Goal: Task Accomplishment & Management: Complete application form

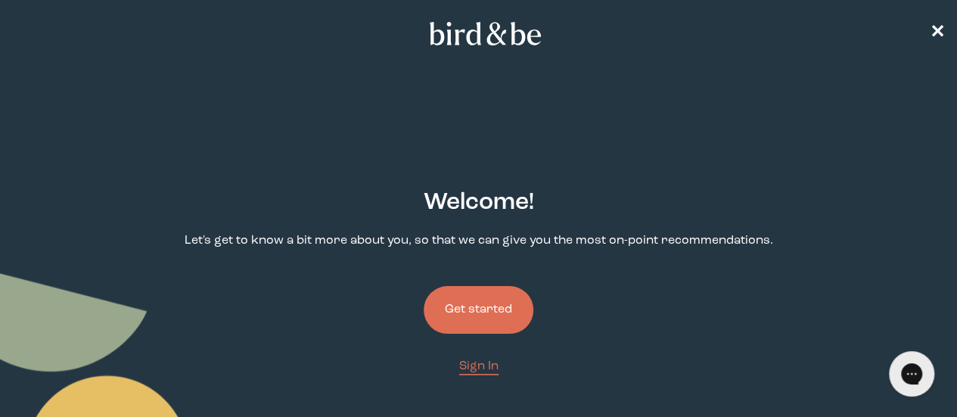
click at [492, 286] on button "Get started" at bounding box center [479, 310] width 110 height 48
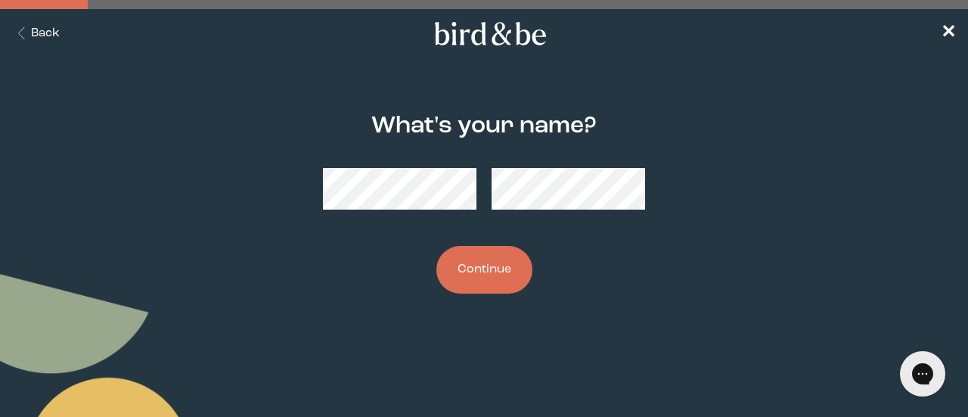
click at [446, 266] on button "Continue" at bounding box center [485, 270] width 96 height 48
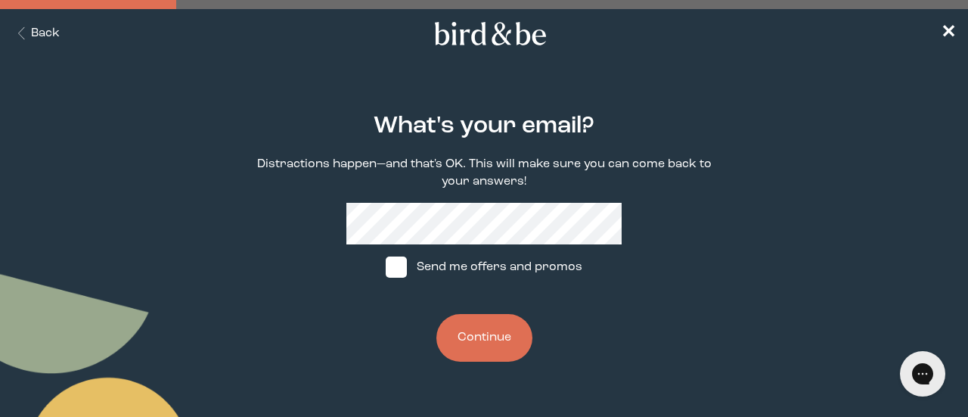
click at [409, 260] on label "Send me offers and promos" at bounding box center [483, 266] width 225 height 45
click at [386, 267] on input "Send me offers and promos" at bounding box center [385, 267] width 1 height 1
checkbox input "true"
click at [461, 337] on button "Continue" at bounding box center [485, 338] width 96 height 48
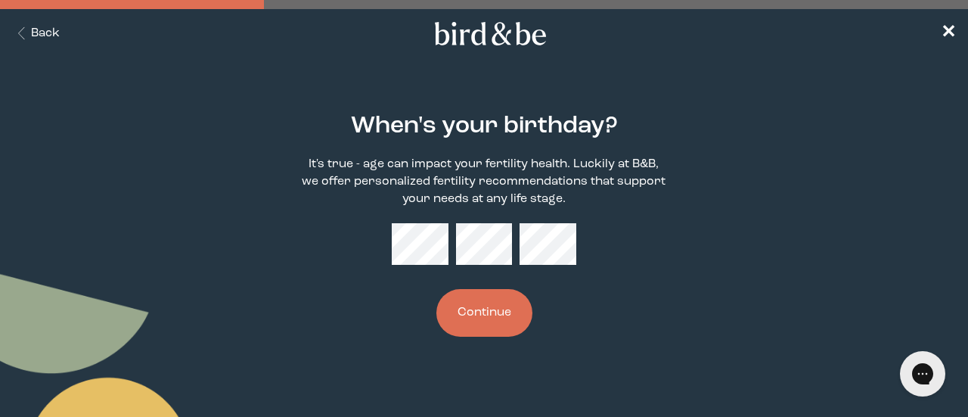
click at [508, 329] on button "Continue" at bounding box center [485, 313] width 96 height 48
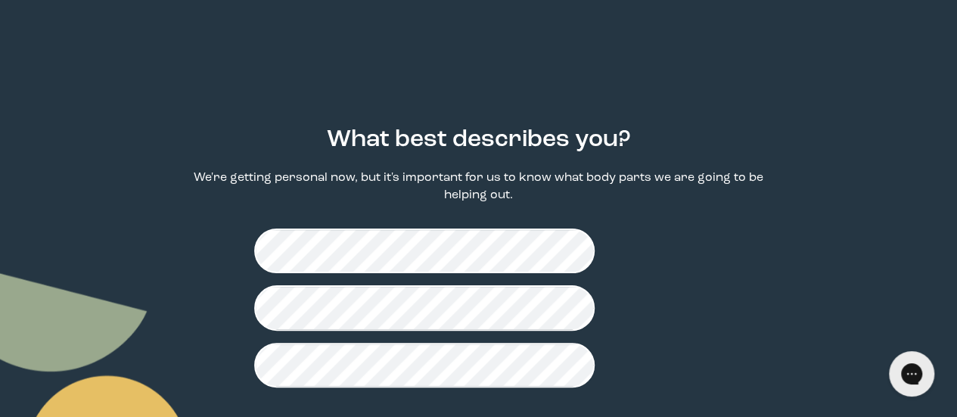
scroll to position [64, 0]
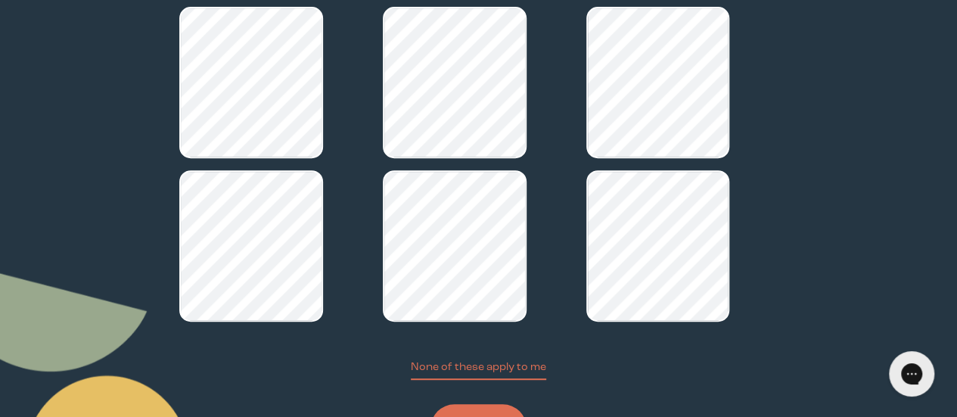
scroll to position [262, 0]
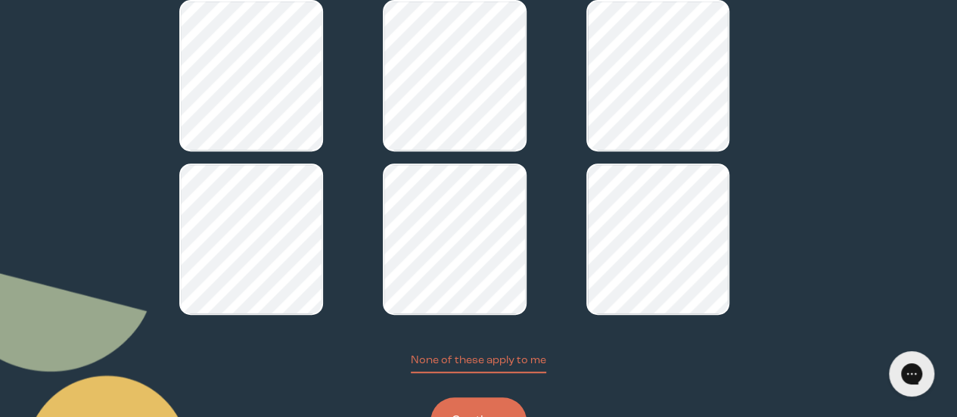
click at [485, 397] on button "Continue" at bounding box center [478, 421] width 96 height 48
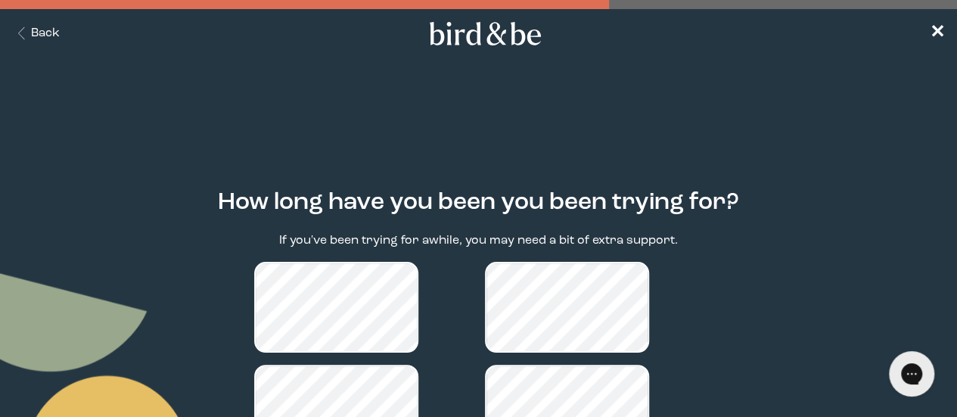
click at [875, 154] on main "How long have you been you been trying for? If you've been trying for awhile, y…" at bounding box center [478, 411] width 957 height 514
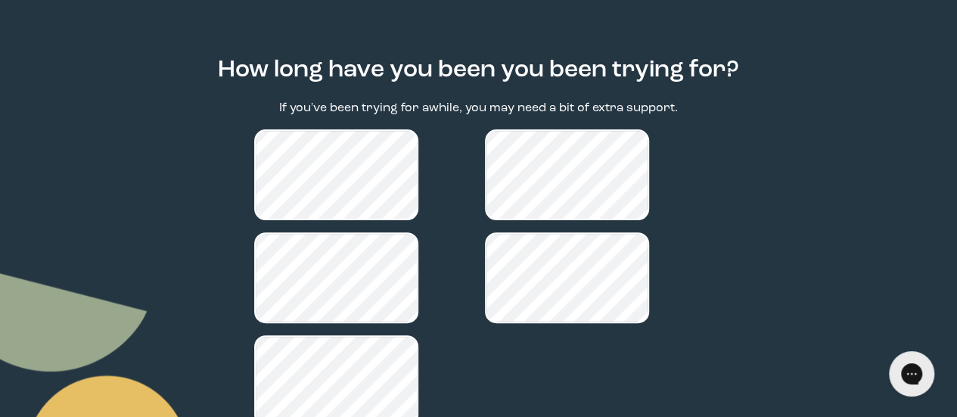
scroll to position [208, 0]
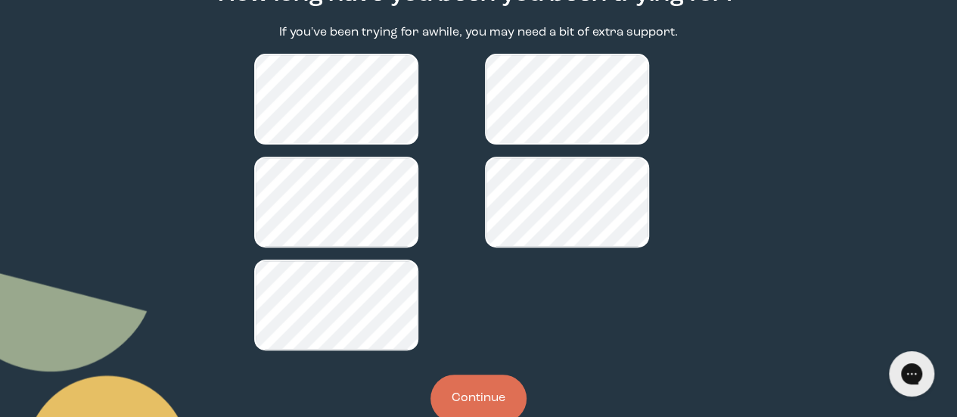
click at [483, 374] on button "Continue" at bounding box center [478, 398] width 96 height 48
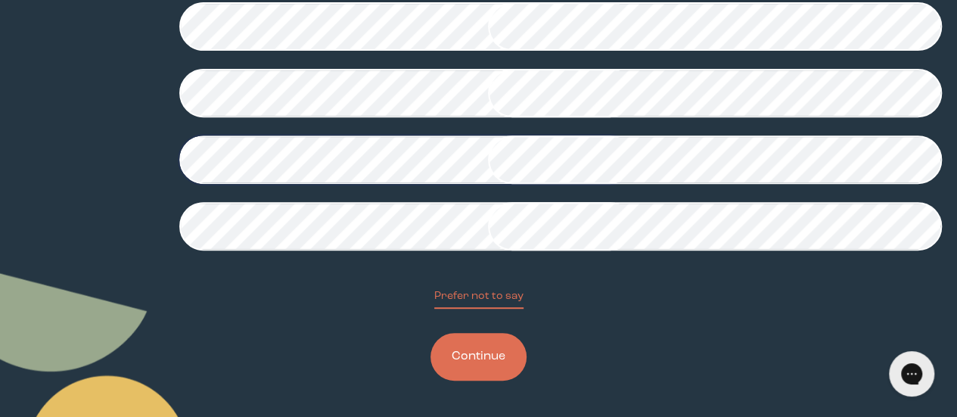
scroll to position [467, 0]
click at [468, 364] on button "Continue" at bounding box center [478, 357] width 96 height 48
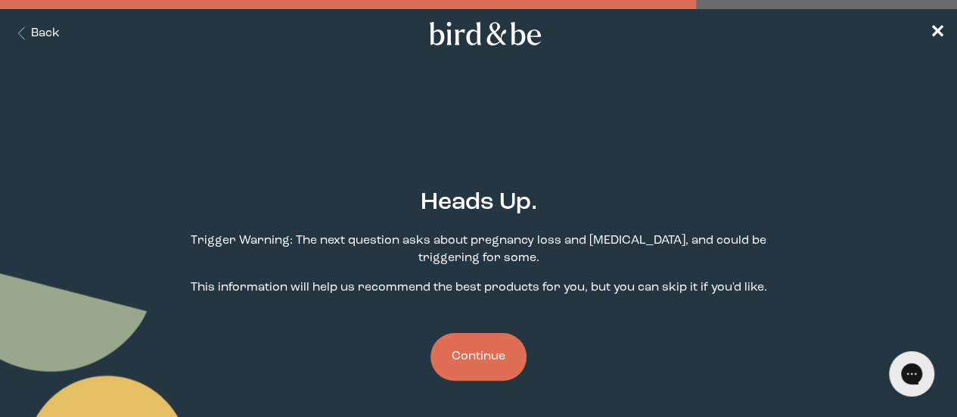
click at [480, 333] on button "Continue" at bounding box center [478, 357] width 96 height 48
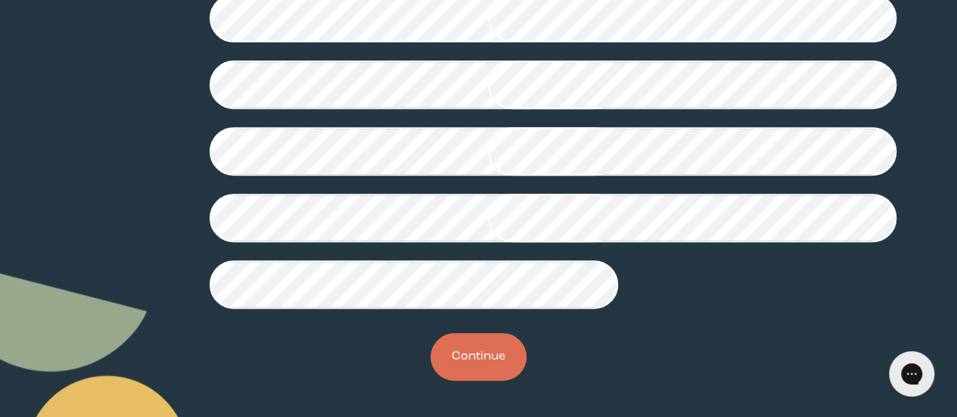
scroll to position [464, 0]
drag, startPoint x: 955, startPoint y: 222, endPoint x: 955, endPoint y: 246, distance: 24.2
click at [955, 246] on main "Have you ever been told you have the following? Ugh, this is a hard one and we …" at bounding box center [478, 142] width 957 height 549
click at [474, 381] on button "Continue" at bounding box center [478, 357] width 96 height 48
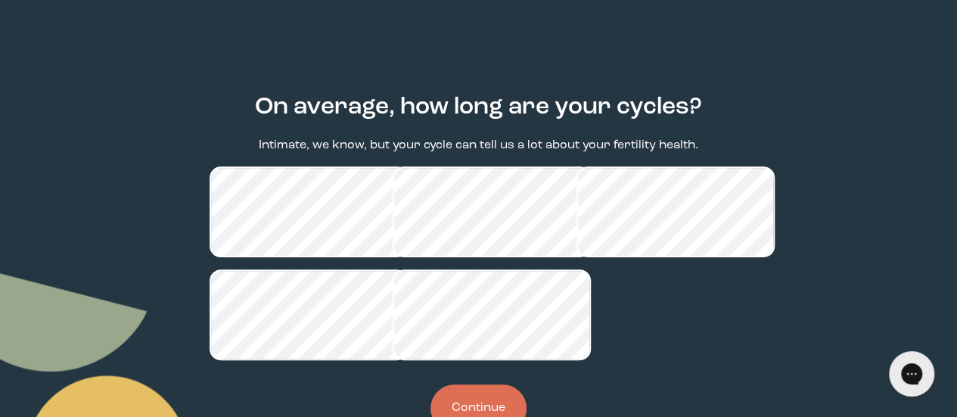
scroll to position [173, 0]
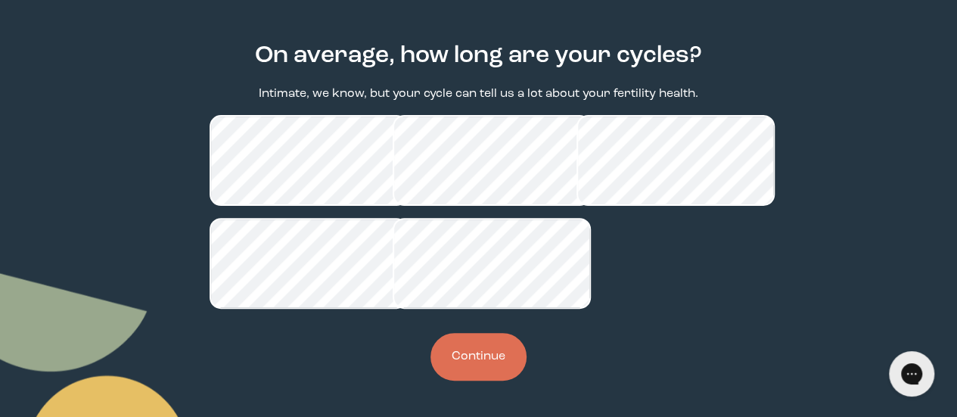
click at [494, 366] on button "Continue" at bounding box center [478, 357] width 96 height 48
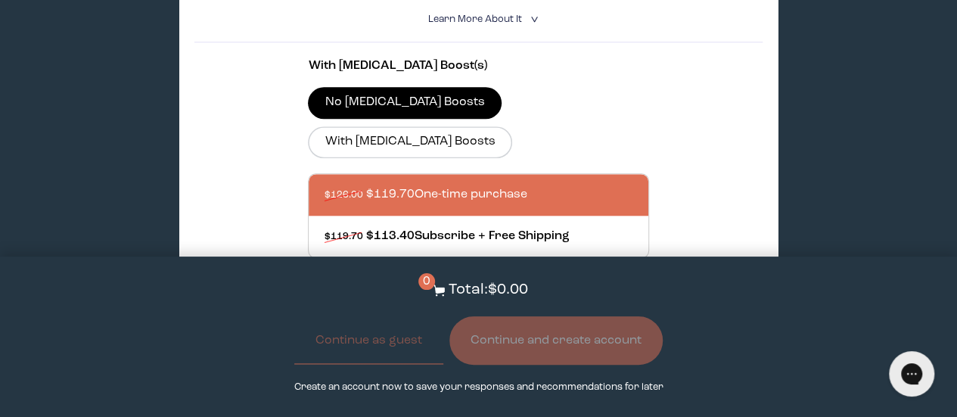
scroll to position [649, 0]
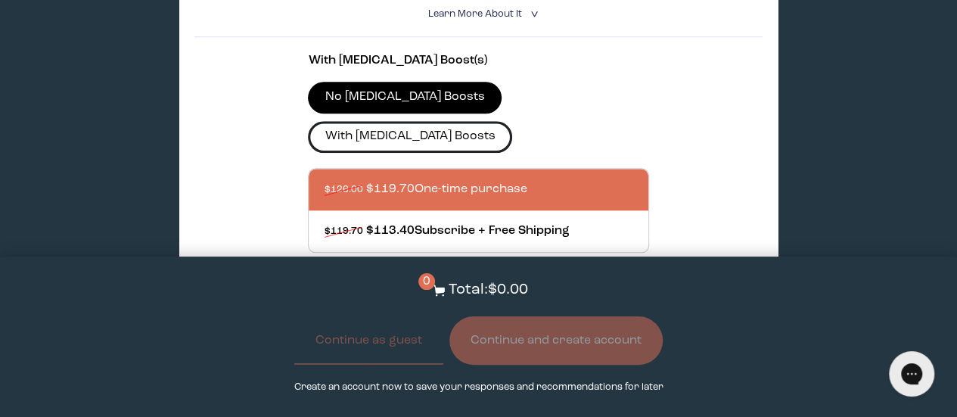
click at [512, 121] on label "With [MEDICAL_DATA] Boosts" at bounding box center [410, 137] width 204 height 32
click at [0, 0] on input "With [MEDICAL_DATA] Boosts" at bounding box center [0, 0] width 0 height 0
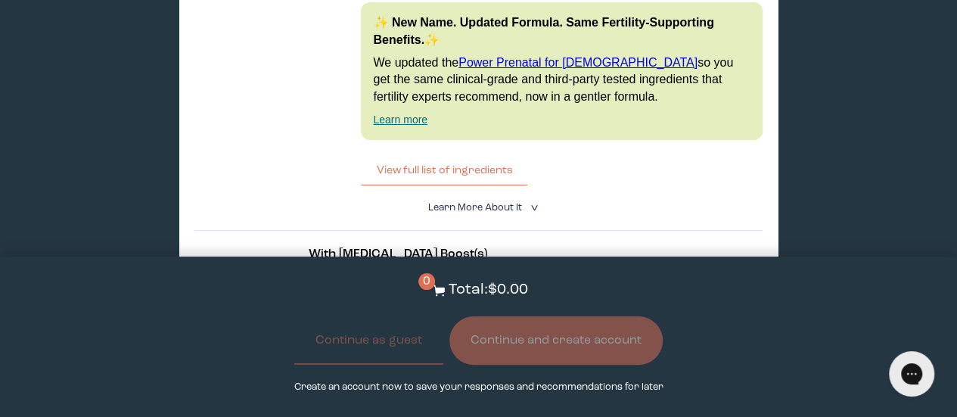
scroll to position [2761, 0]
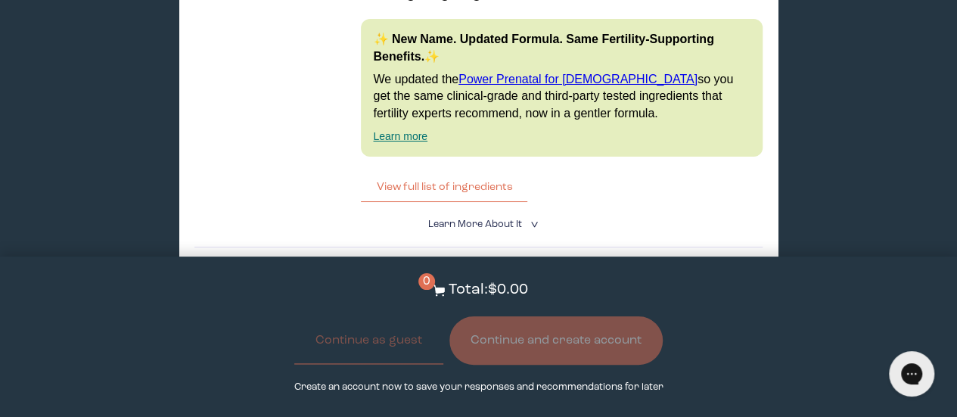
drag, startPoint x: 943, startPoint y: 276, endPoint x: 959, endPoint y: 234, distance: 45.5
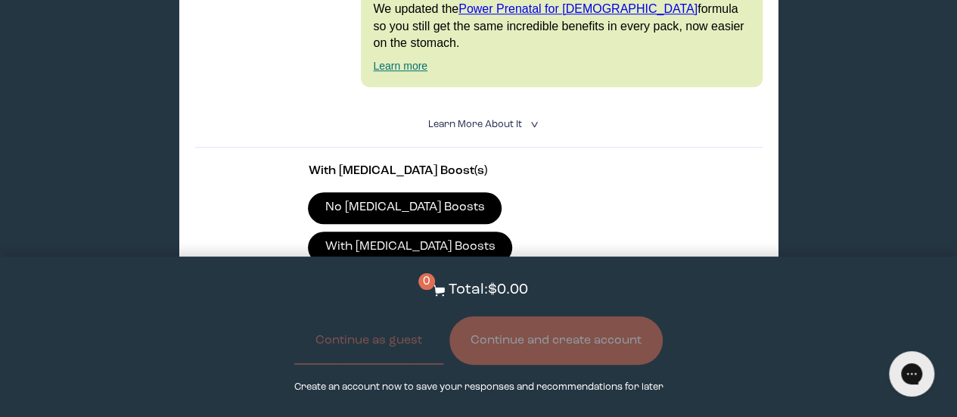
scroll to position [0, 0]
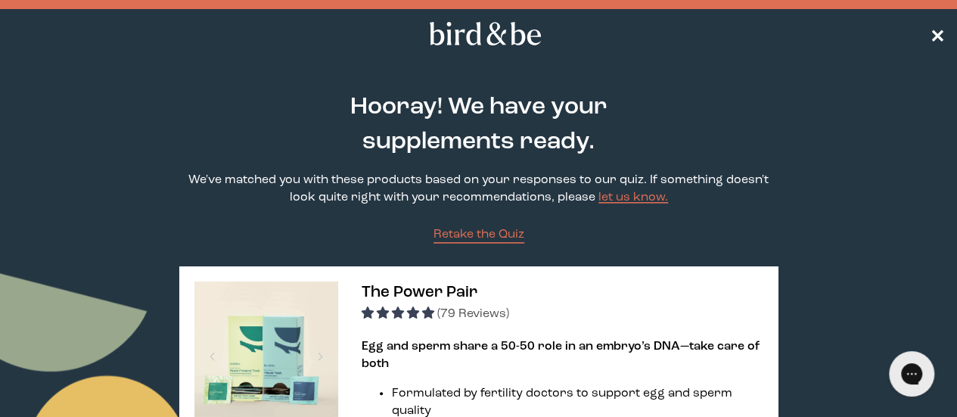
click at [934, 37] on span "✕" at bounding box center [937, 34] width 15 height 18
